Goal: Find contact information: Find contact information

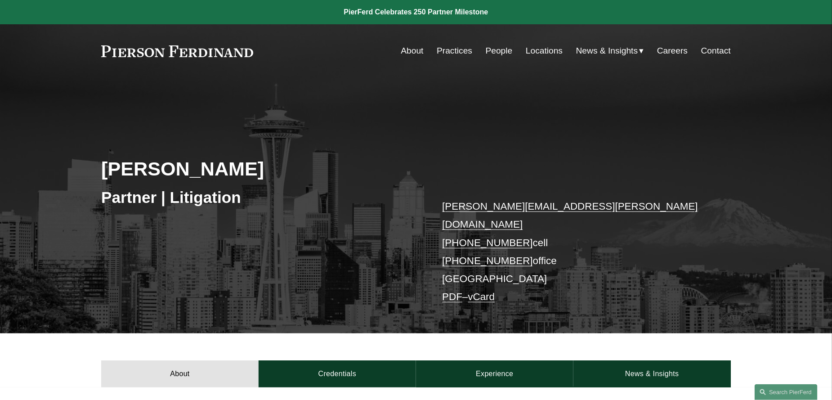
click at [723, 50] on link "Contact" at bounding box center [716, 50] width 30 height 17
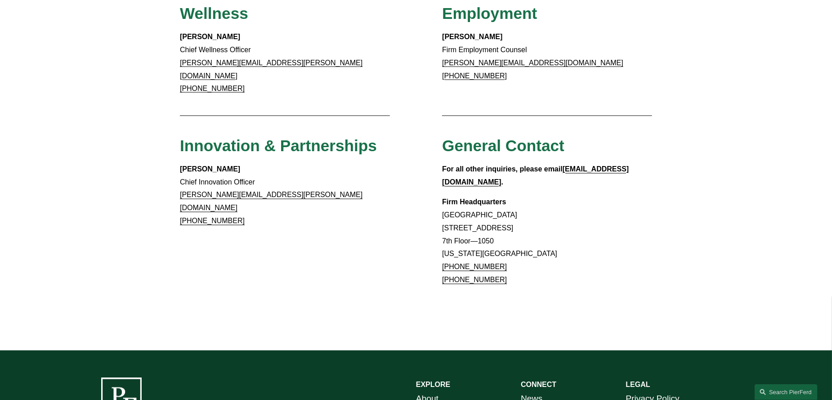
scroll to position [845, 0]
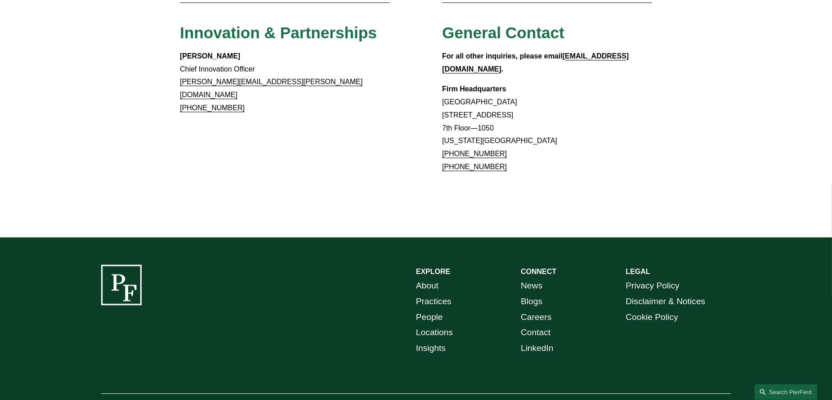
click at [445, 325] on link "Locations" at bounding box center [434, 333] width 37 height 16
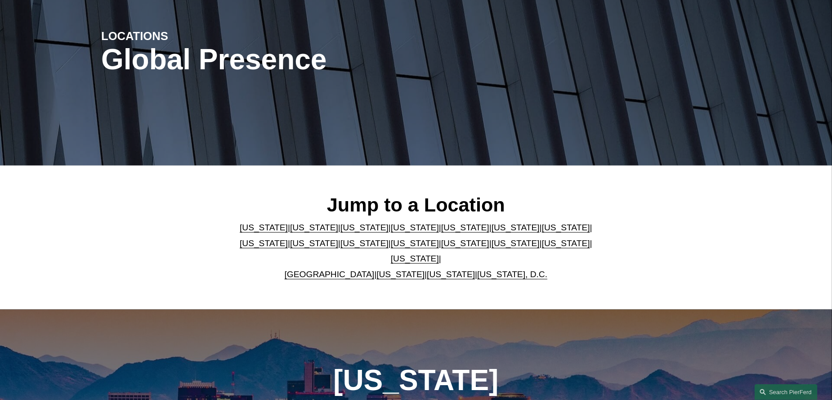
scroll to position [135, 0]
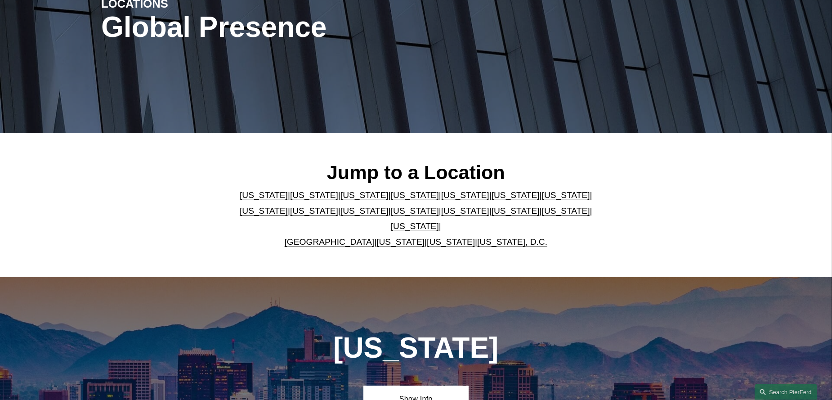
click at [433, 237] on link "[US_STATE]" at bounding box center [451, 241] width 48 height 9
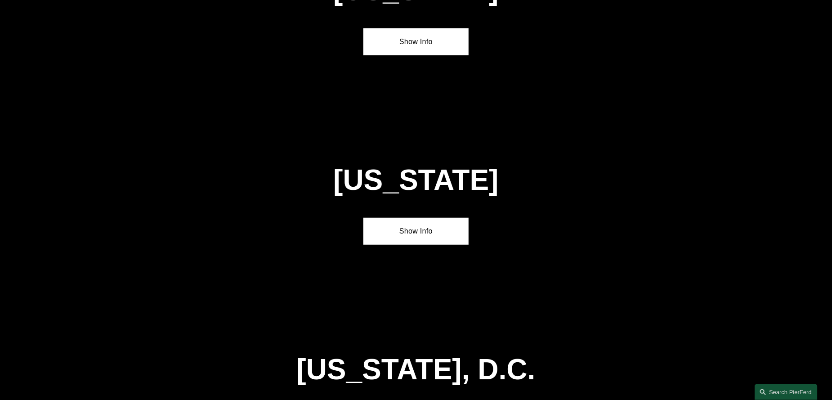
scroll to position [3627, 0]
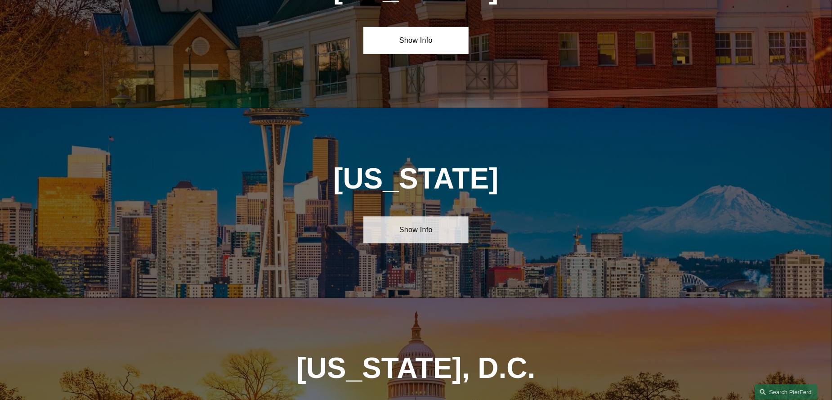
click at [394, 216] on link "Show Info" at bounding box center [415, 229] width 105 height 27
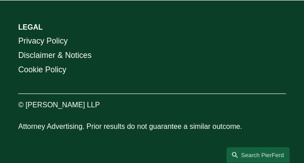
scroll to position [3458, 0]
